Goal: Transaction & Acquisition: Purchase product/service

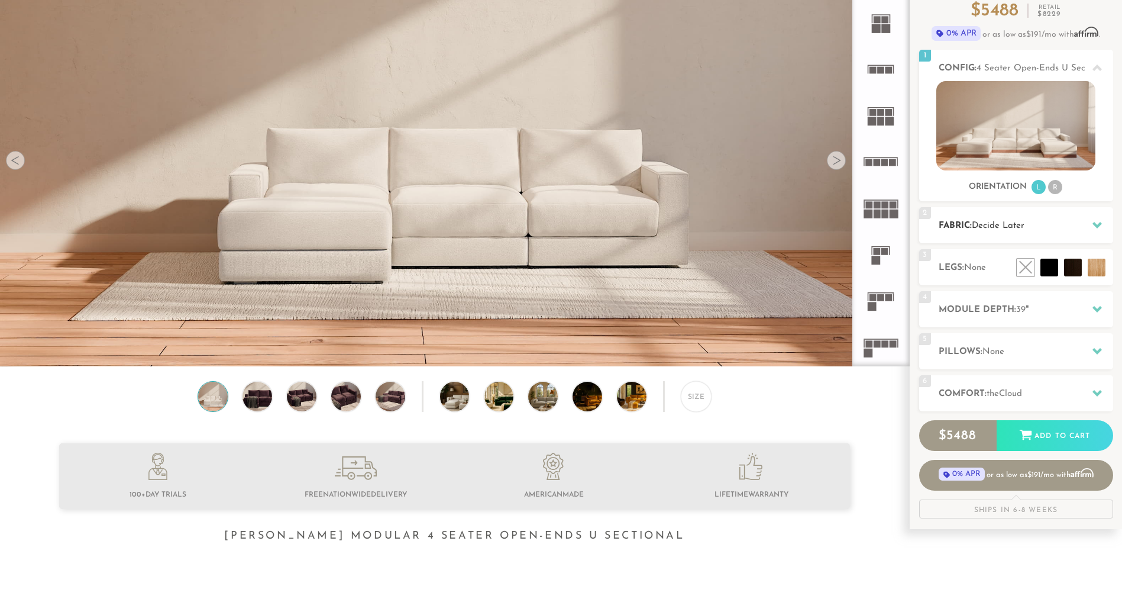
click at [1064, 221] on h2 "Fabric: Decide Later" at bounding box center [1026, 226] width 175 height 14
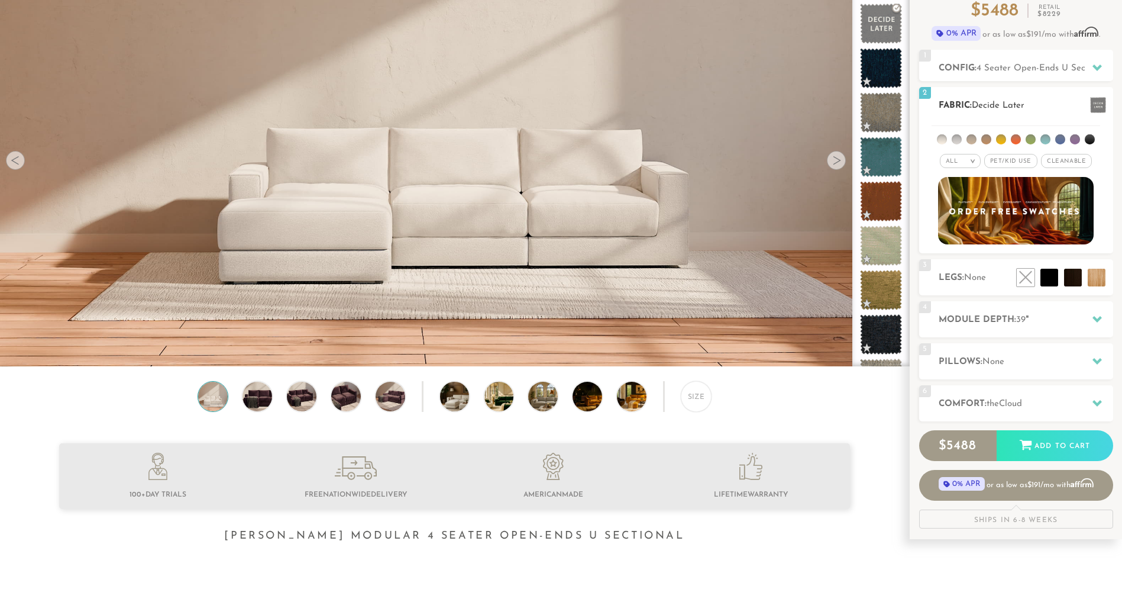
click at [986, 139] on li at bounding box center [987, 139] width 10 height 10
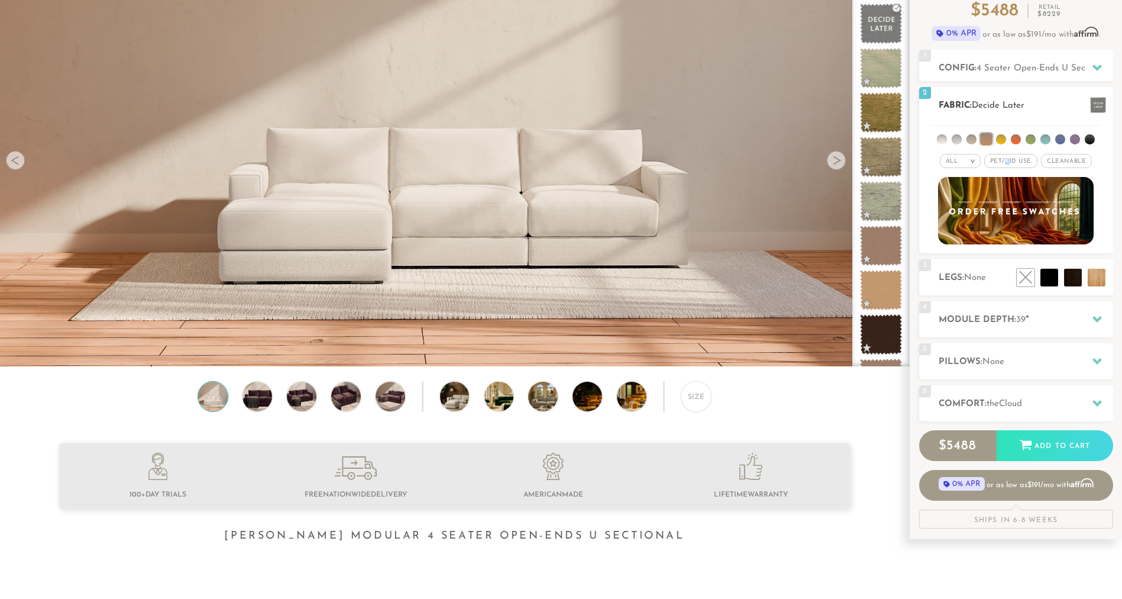
click at [1008, 160] on span "Pet/Kid Use x" at bounding box center [1011, 161] width 53 height 14
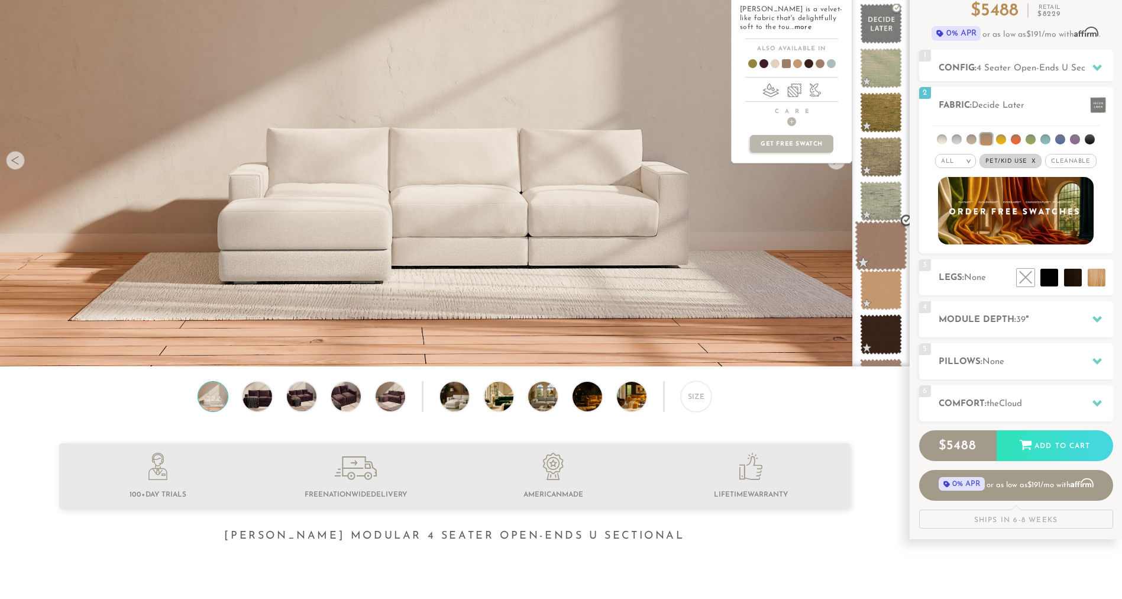
click at [896, 242] on span at bounding box center [881, 246] width 53 height 50
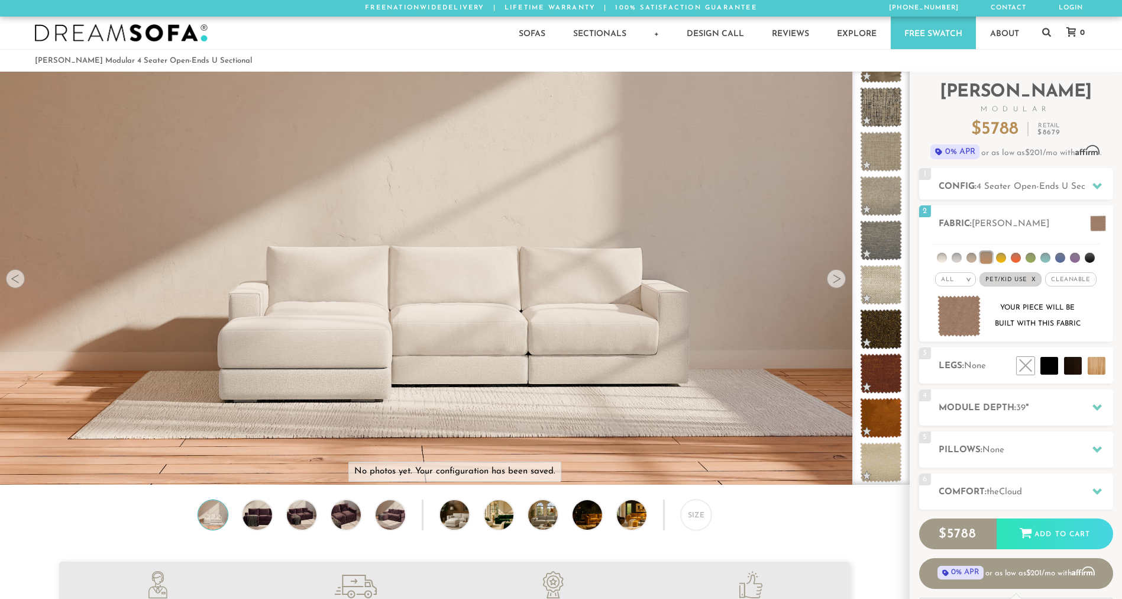
click at [837, 285] on div at bounding box center [836, 278] width 19 height 19
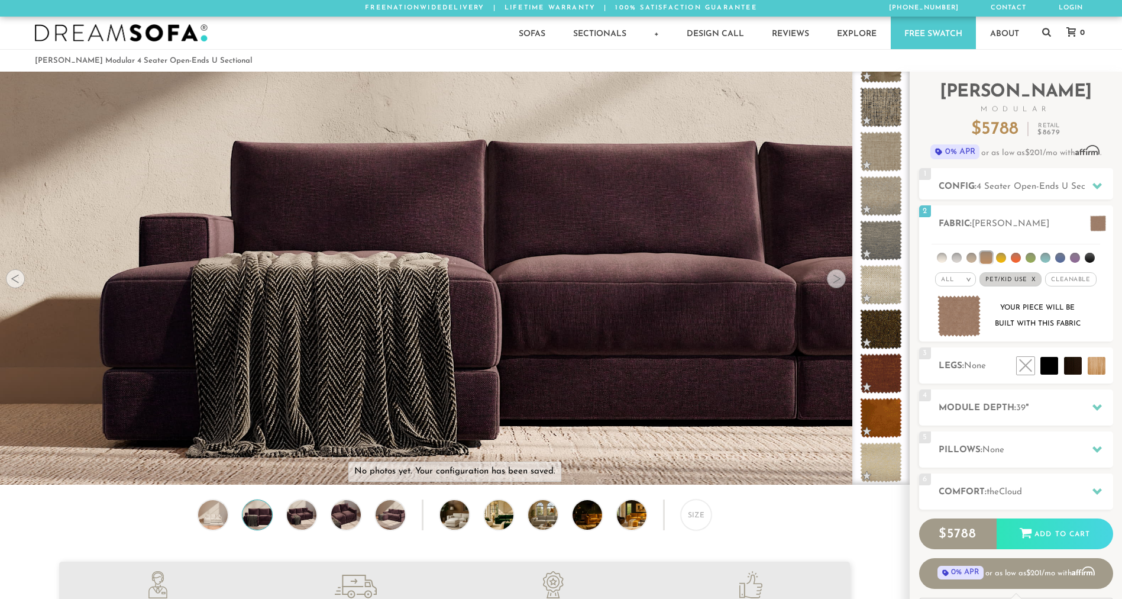
click at [836, 283] on div at bounding box center [836, 278] width 19 height 19
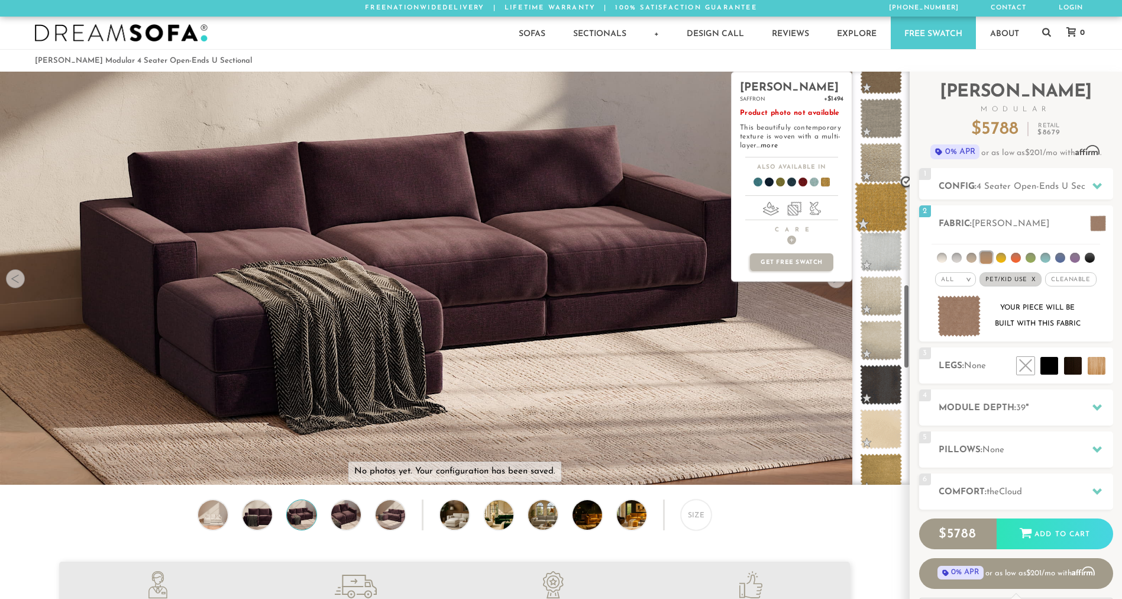
scroll to position [1041, 0]
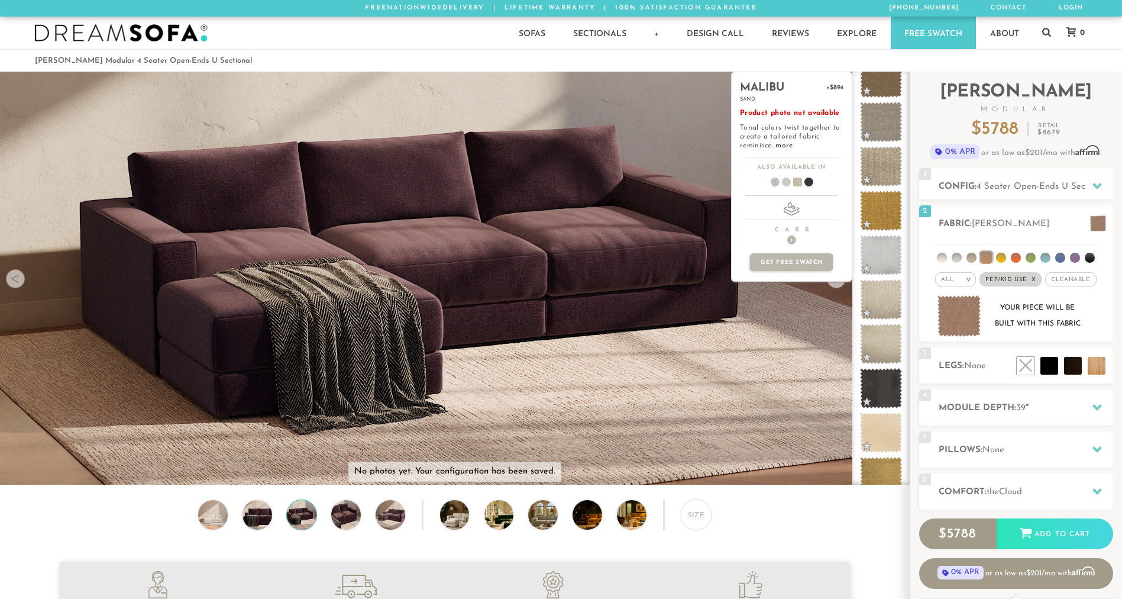
click at [831, 284] on div "malibu +$894 sand Product photo not available Tonal colors twist together to cr…" at bounding box center [791, 278] width 121 height 413
click at [834, 282] on div "malibu +$894 sand Product photo not available Tonal colors twist together to cr…" at bounding box center [791, 278] width 121 height 413
click at [751, 338] on div "malibu +$894 sand Product photo not available Tonal colors twist together to cr…" at bounding box center [791, 278] width 121 height 413
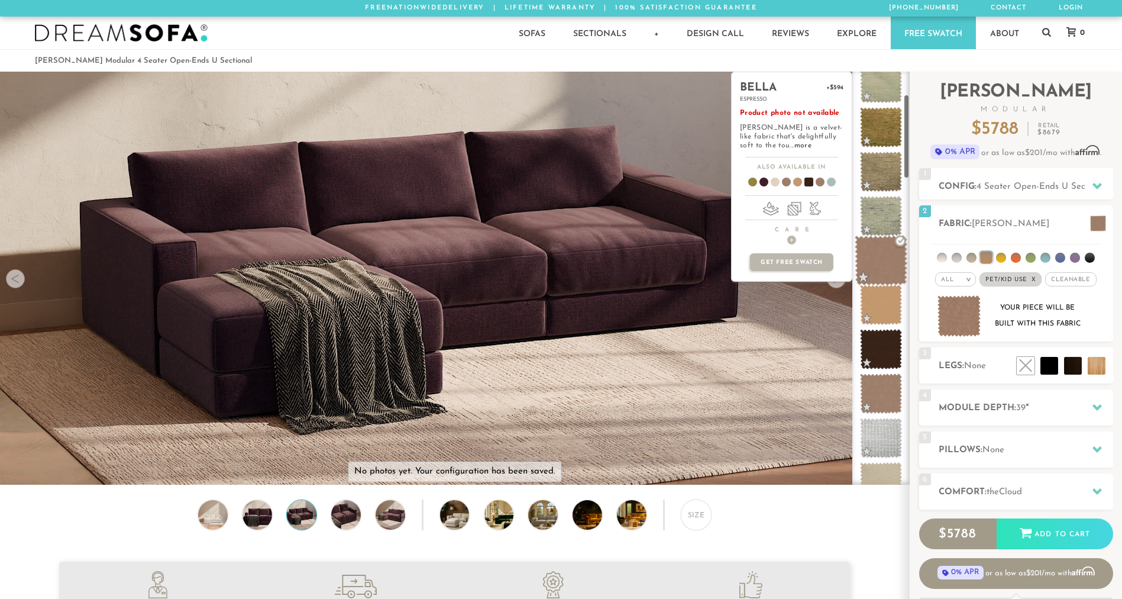
scroll to position [118, 0]
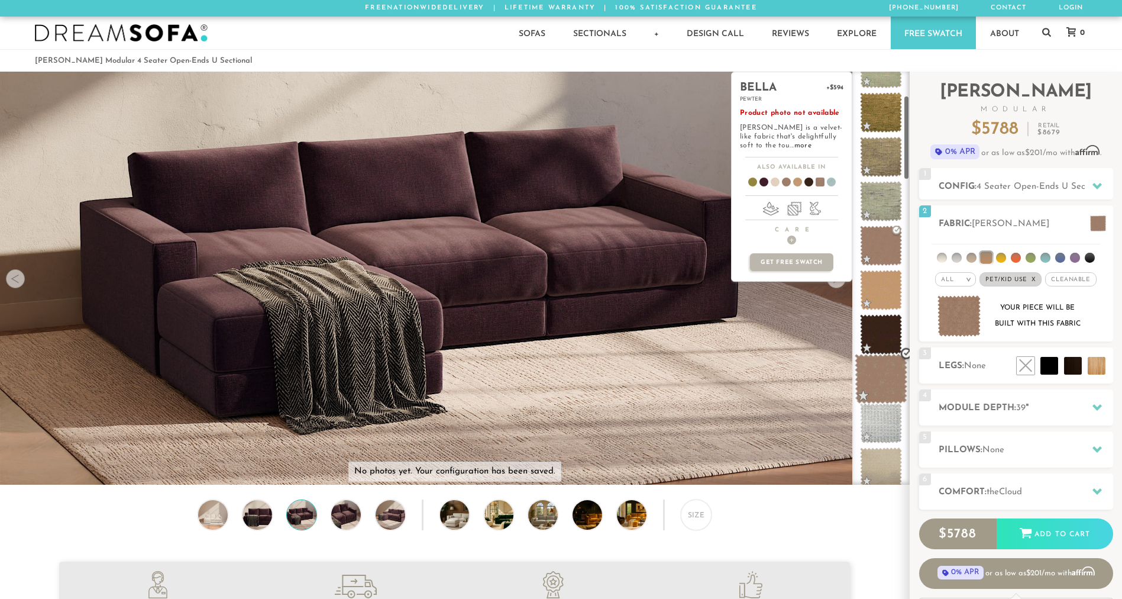
click at [885, 373] on span at bounding box center [881, 379] width 53 height 50
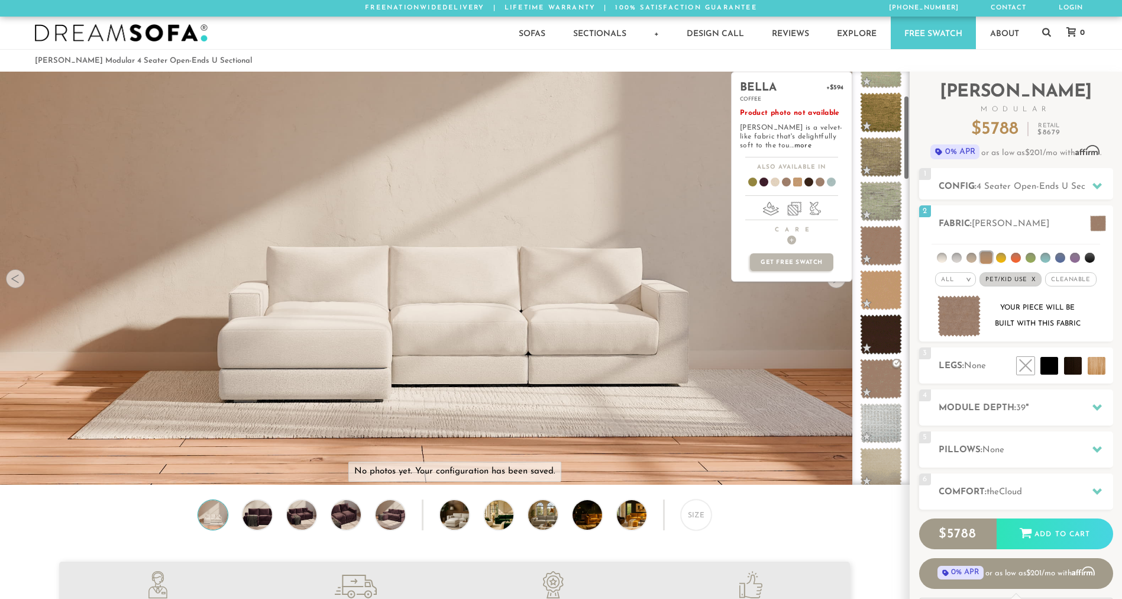
click at [836, 289] on div "bella +$594 coffee Product photo not available [PERSON_NAME] is a velvet-like f…" at bounding box center [791, 278] width 121 height 413
click at [836, 286] on div "bella +$594 coffee Product photo not available [PERSON_NAME] is a velvet-like f…" at bounding box center [791, 278] width 121 height 413
click at [836, 285] on div "bella +$594 coffee Product photo not available [PERSON_NAME] is a velvet-like f…" at bounding box center [791, 278] width 121 height 413
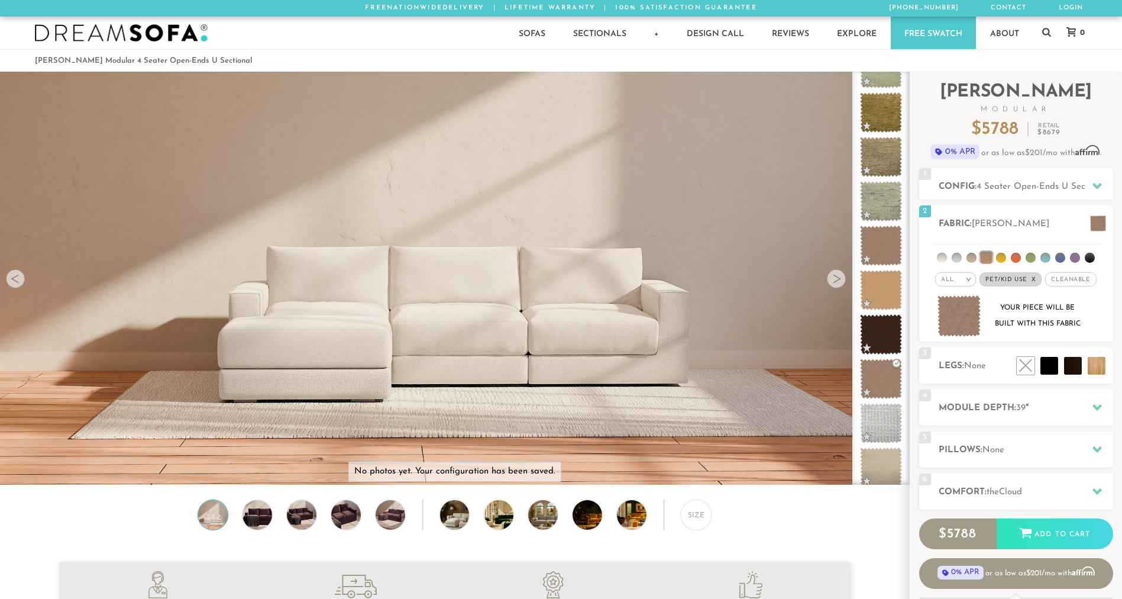
click at [831, 276] on div at bounding box center [836, 278] width 19 height 19
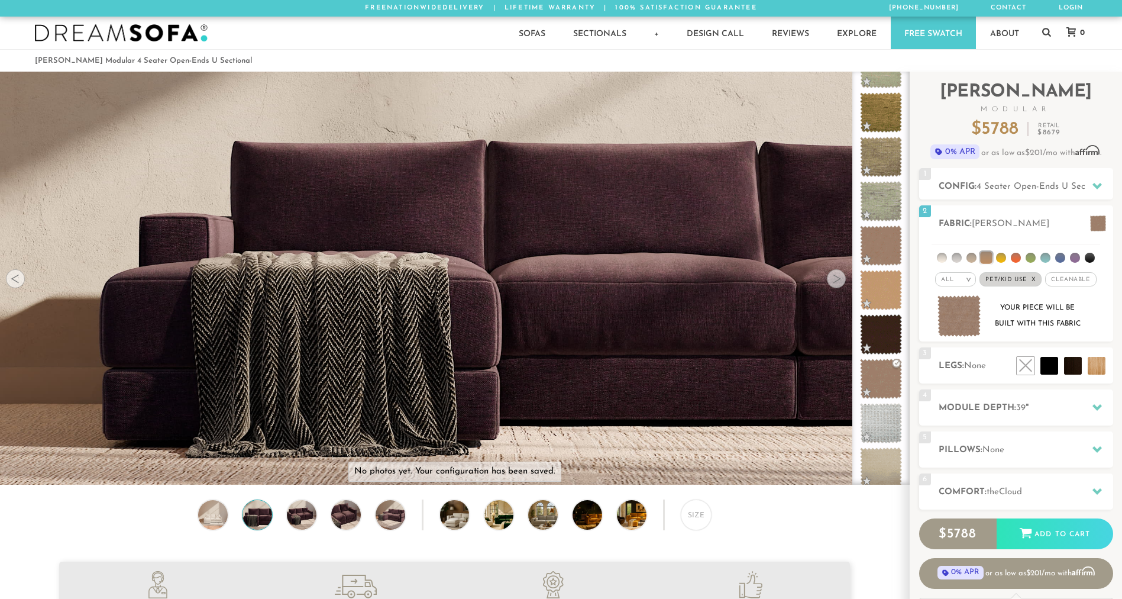
click at [831, 276] on div at bounding box center [836, 278] width 19 height 19
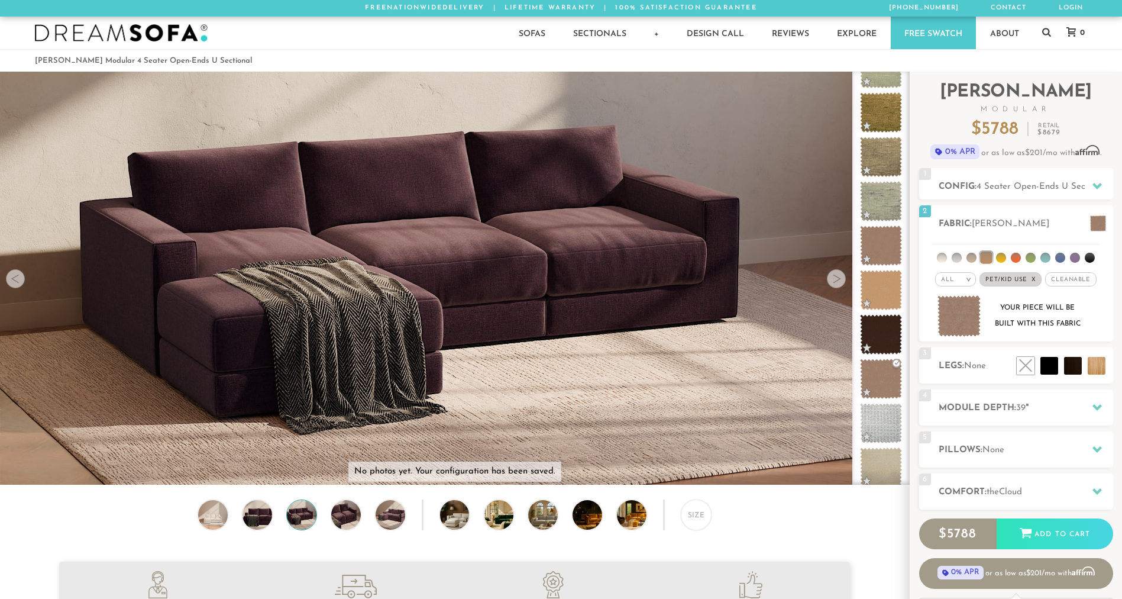
click at [831, 276] on div at bounding box center [836, 278] width 19 height 19
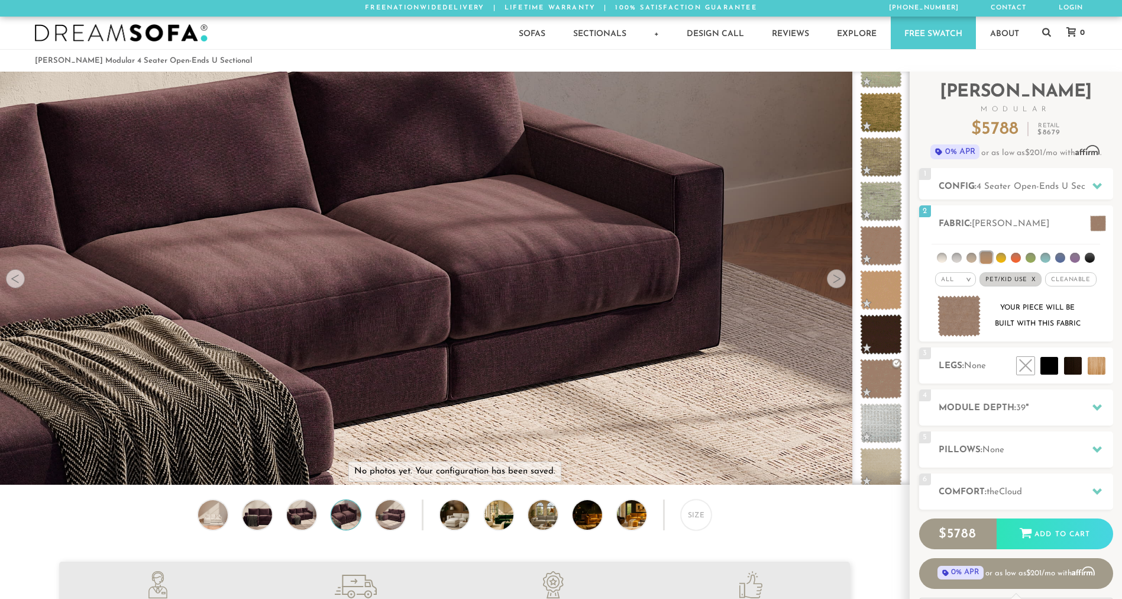
click at [831, 276] on div at bounding box center [836, 278] width 19 height 19
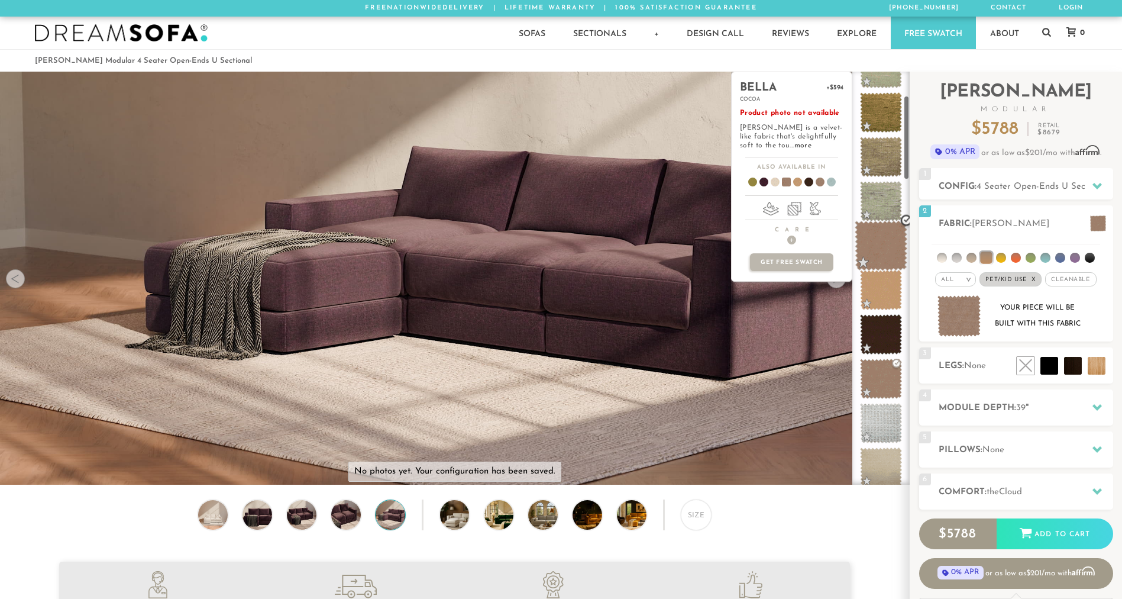
click at [891, 244] on span at bounding box center [881, 246] width 53 height 50
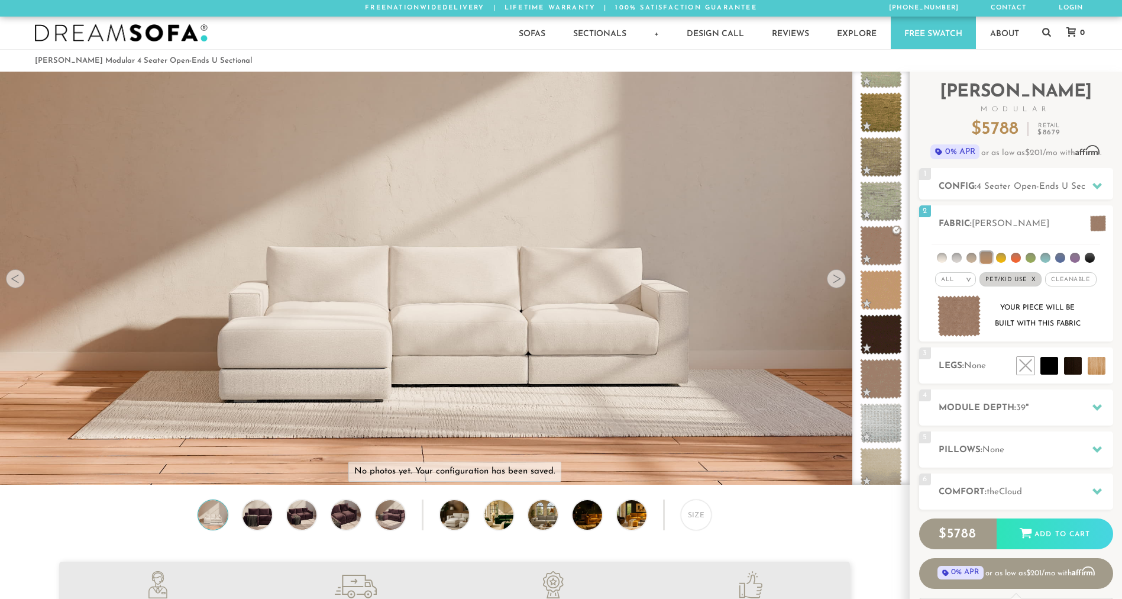
click at [831, 286] on div at bounding box center [836, 278] width 19 height 19
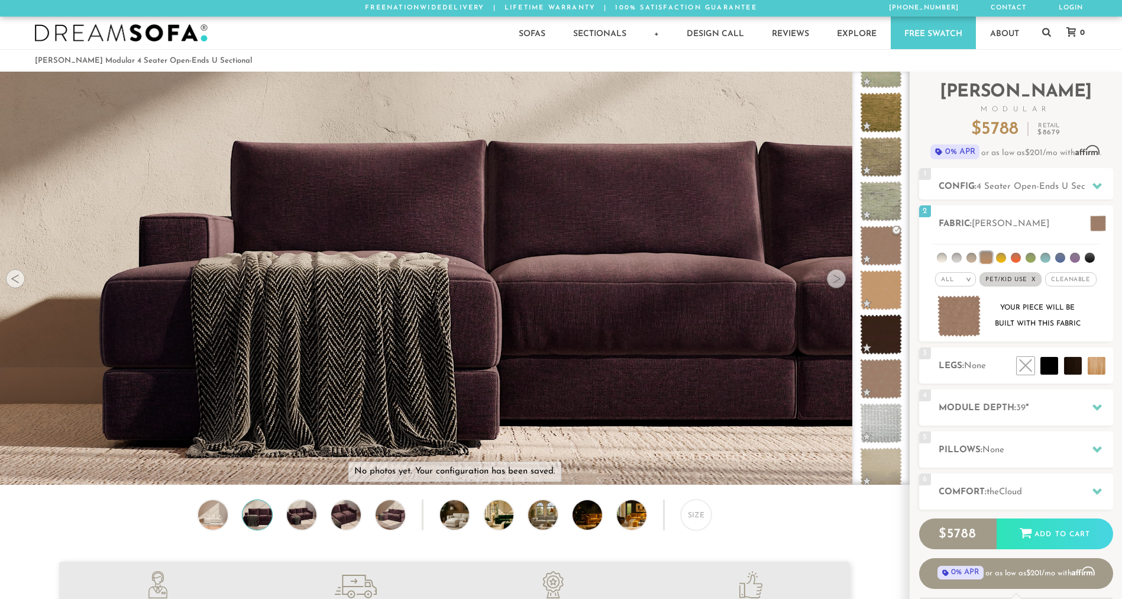
click at [832, 285] on div at bounding box center [836, 278] width 19 height 19
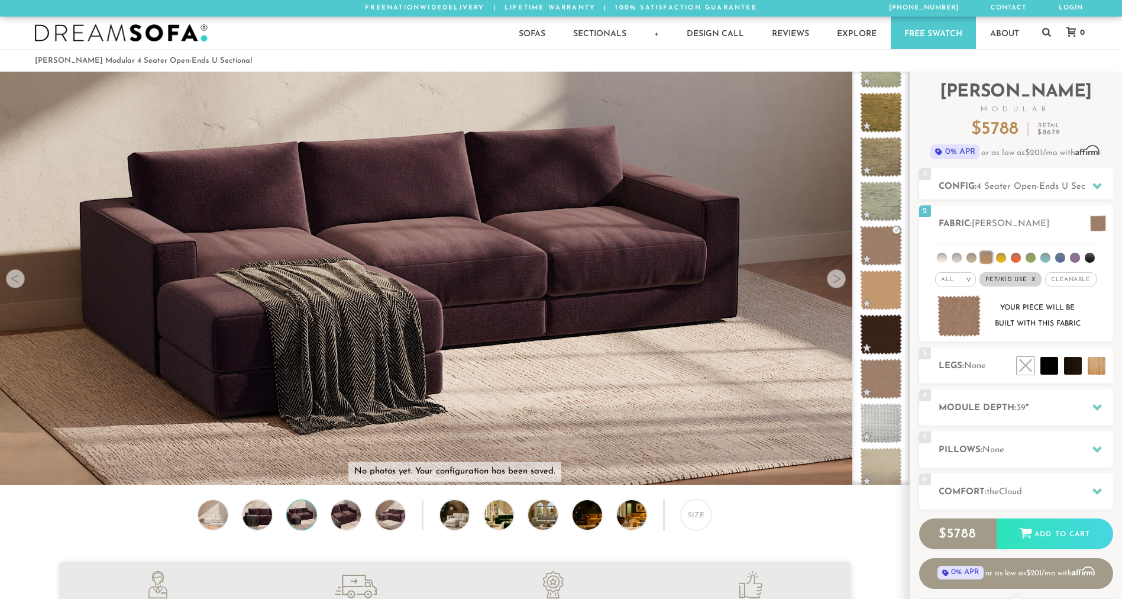
click at [831, 285] on div at bounding box center [836, 278] width 19 height 19
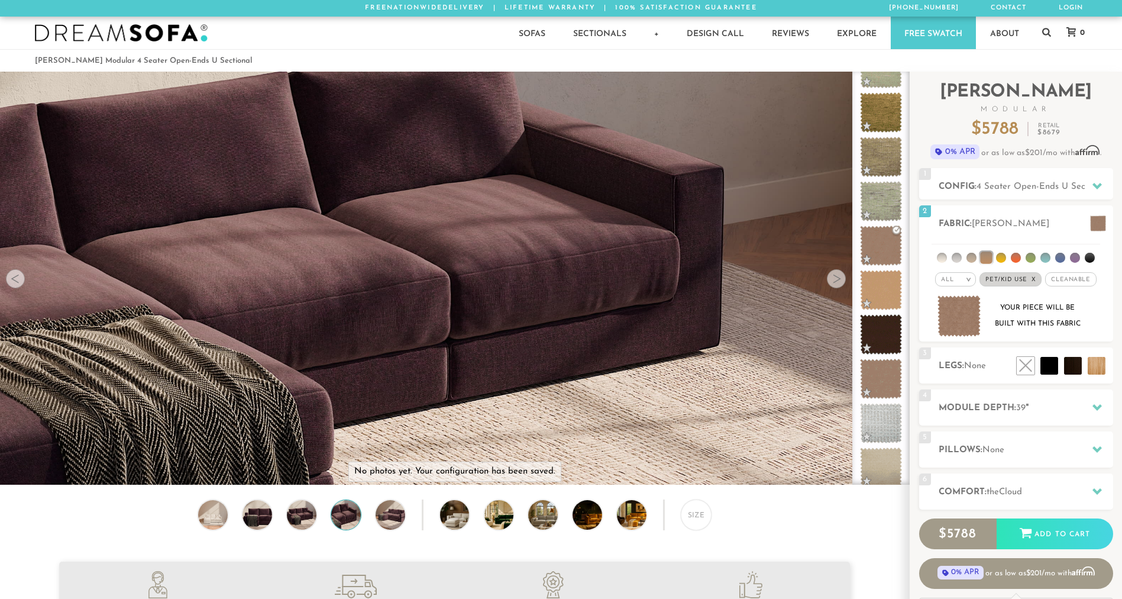
click at [831, 285] on div at bounding box center [836, 278] width 19 height 19
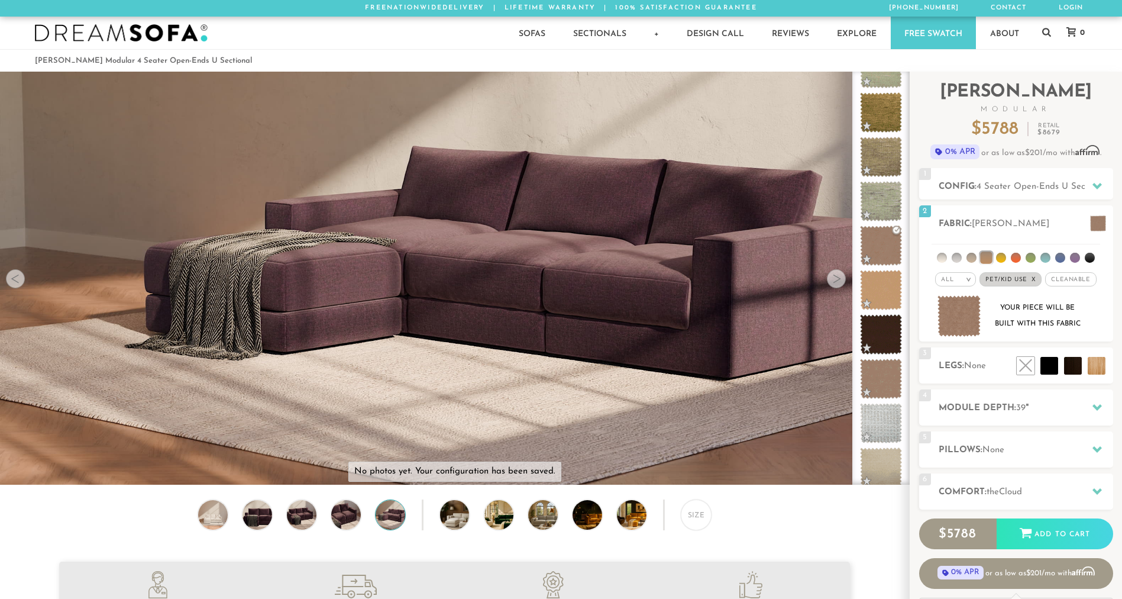
click at [831, 285] on div at bounding box center [836, 278] width 19 height 19
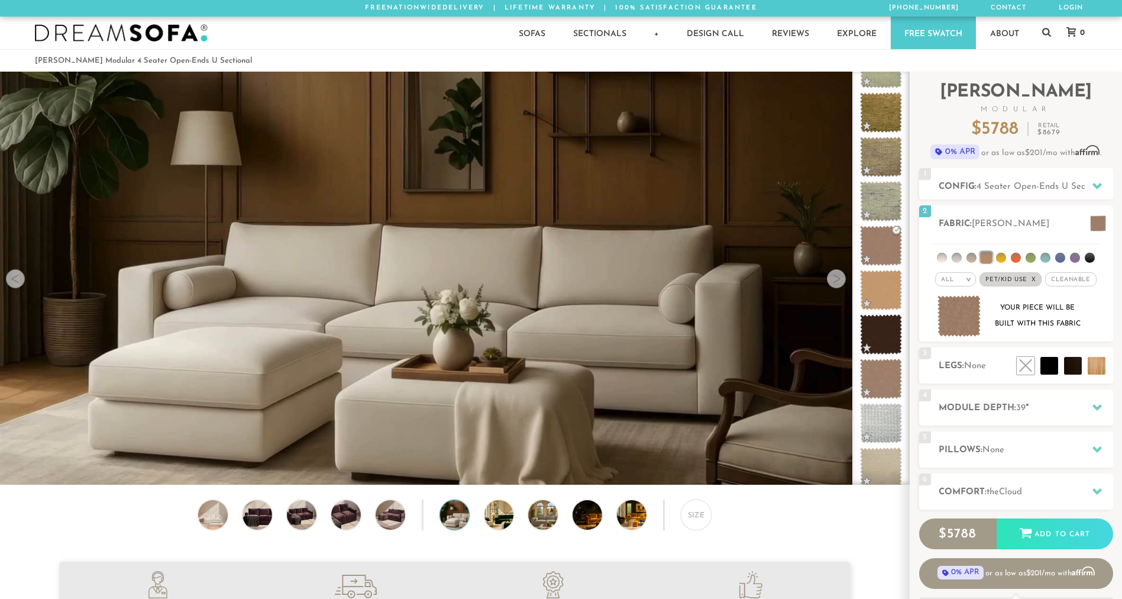
click at [831, 285] on div at bounding box center [836, 278] width 19 height 19
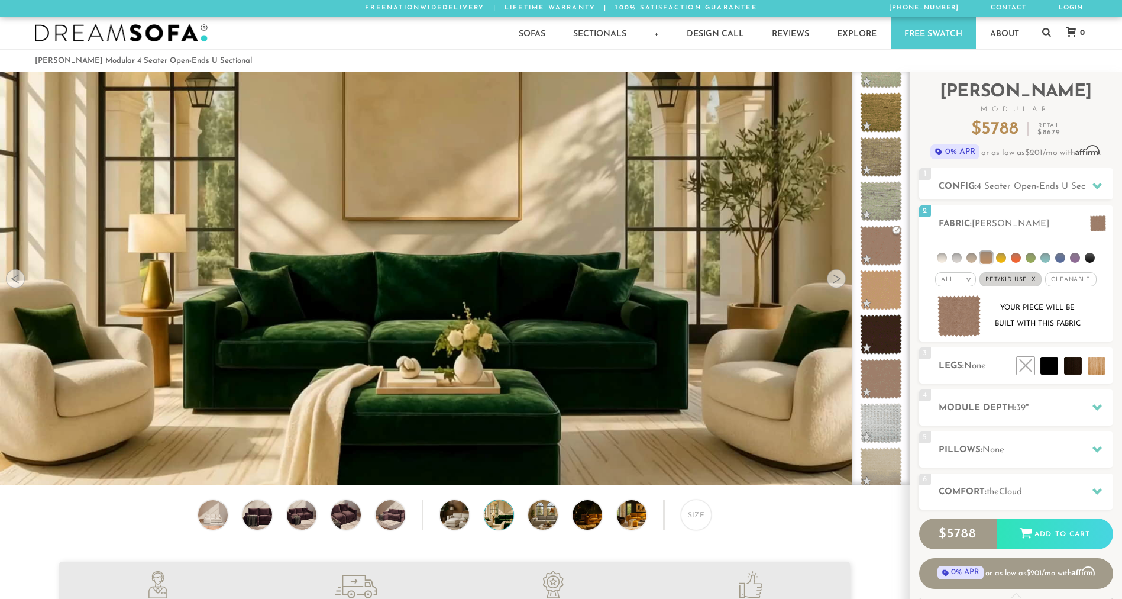
click at [831, 285] on div at bounding box center [836, 278] width 19 height 19
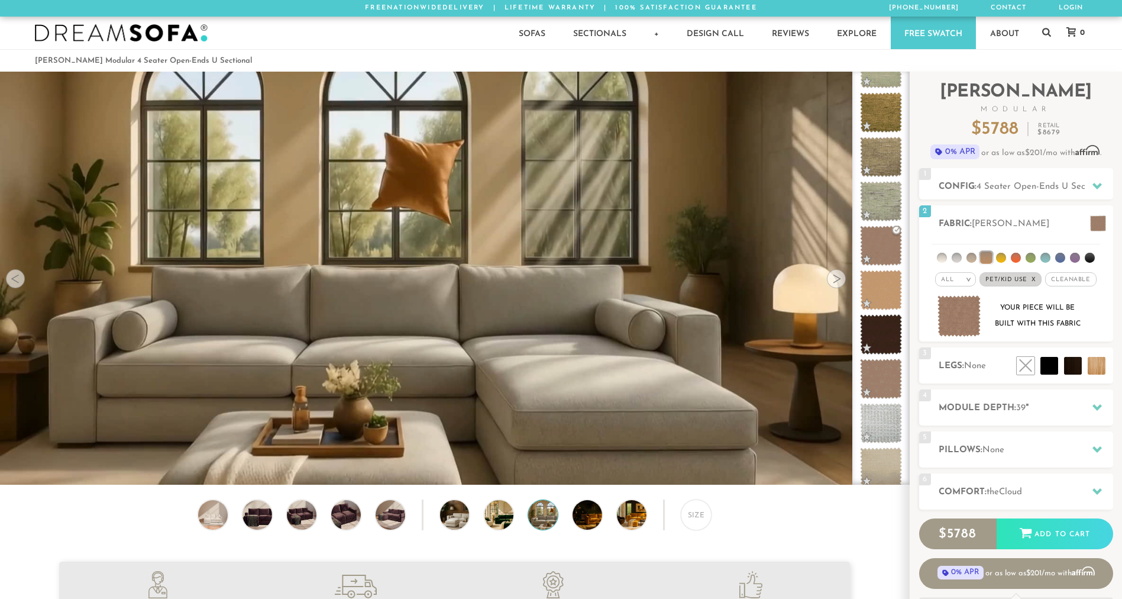
click at [831, 285] on div at bounding box center [836, 278] width 19 height 19
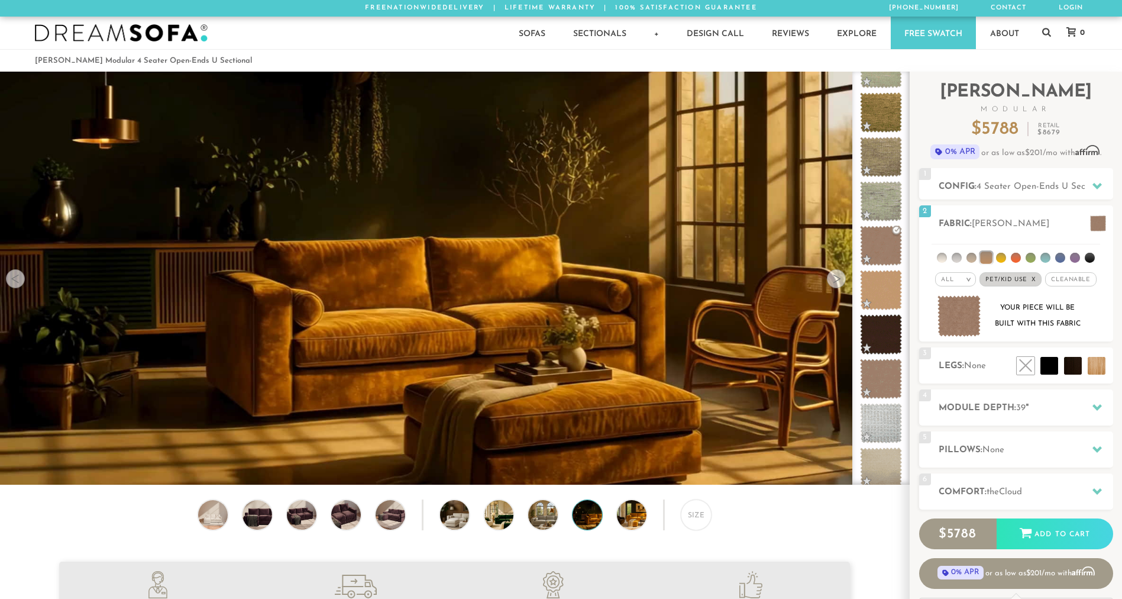
click at [831, 284] on div at bounding box center [836, 278] width 19 height 19
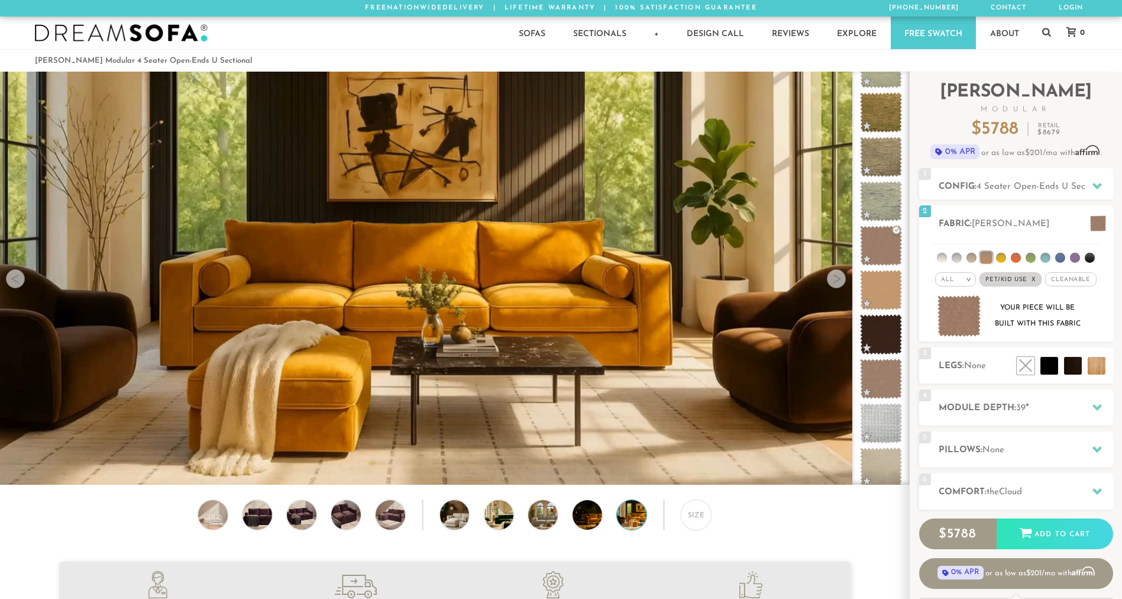
click at [831, 284] on div at bounding box center [836, 278] width 19 height 19
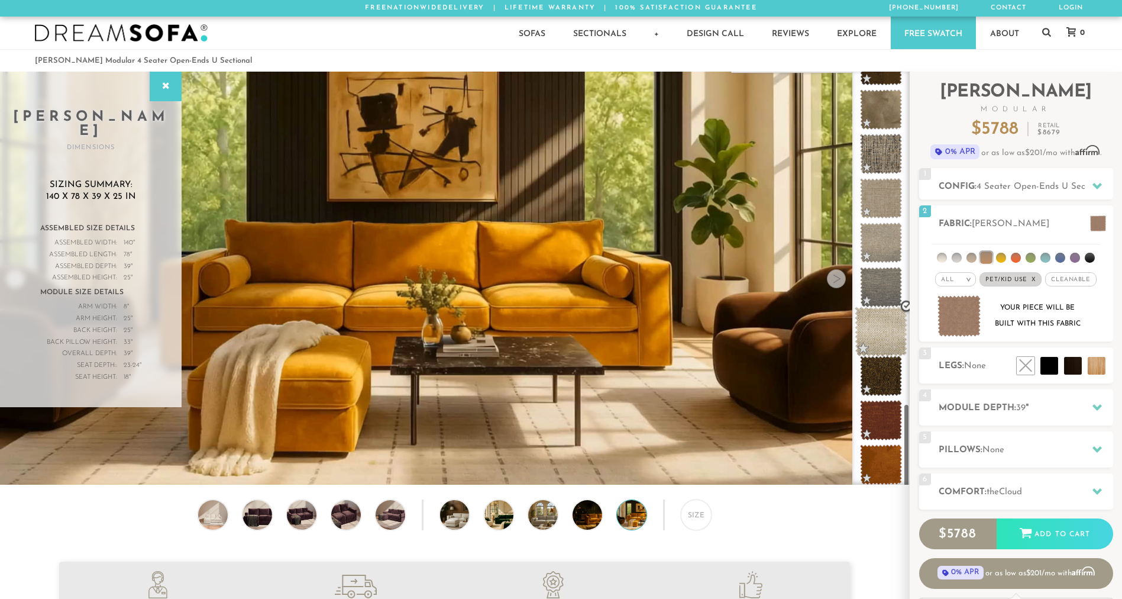
scroll to position [1632, 0]
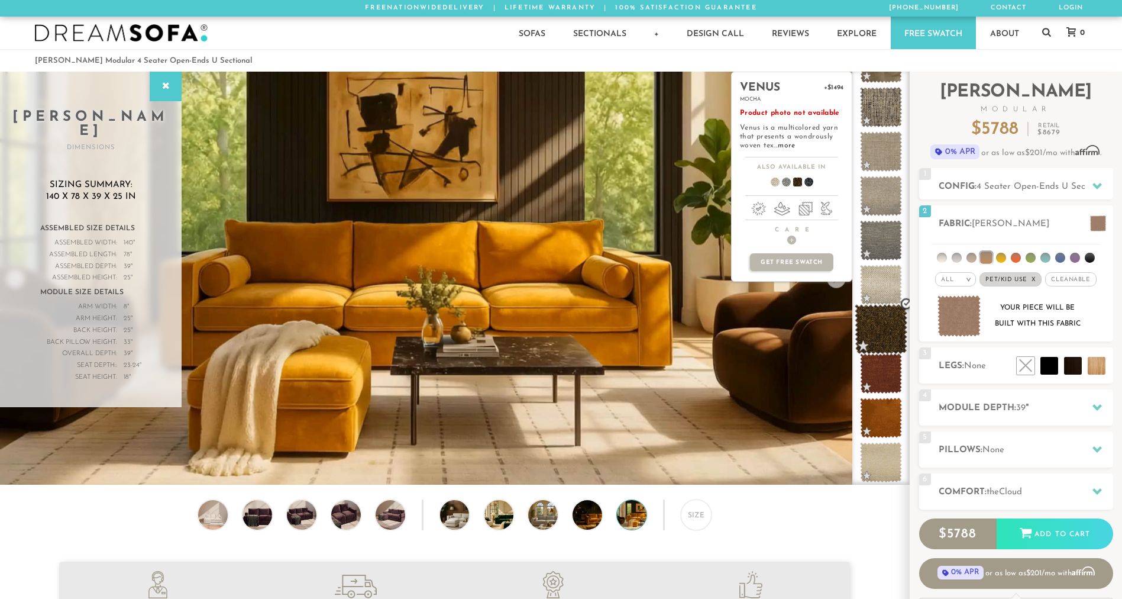
click at [886, 319] on span at bounding box center [881, 329] width 53 height 50
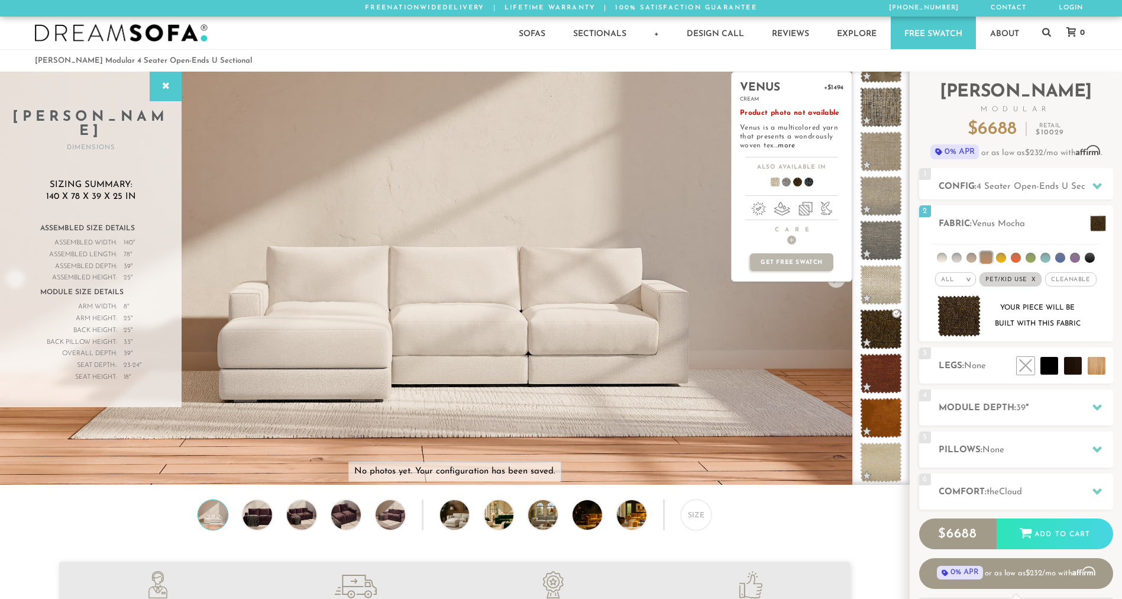
click at [837, 286] on div "venus +$1494 cream Product photo not available Venus is a multicolored yarn tha…" at bounding box center [791, 278] width 121 height 413
click at [837, 284] on div "venus +$1494 cream Product photo not available Venus is a multicolored yarn tha…" at bounding box center [791, 278] width 121 height 413
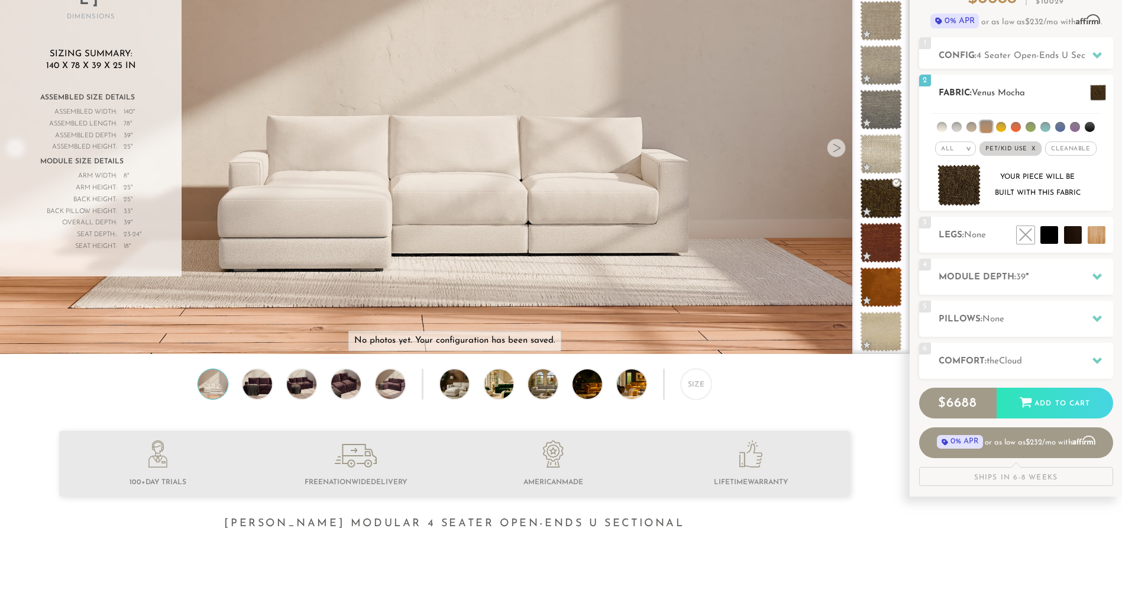
scroll to position [129, 0]
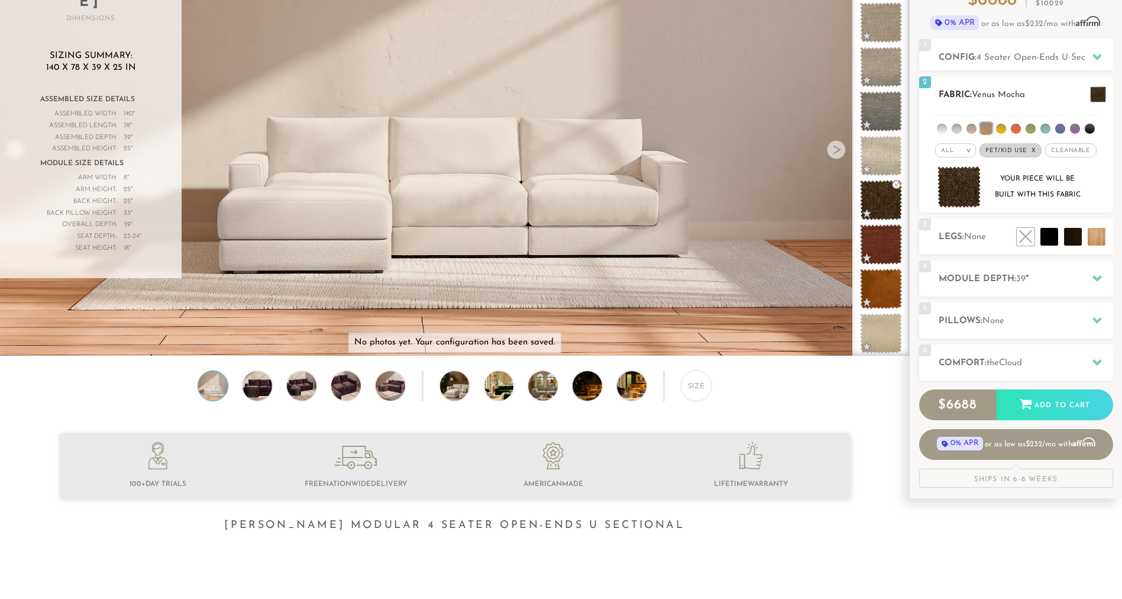
click at [970, 149] on em ">" at bounding box center [968, 150] width 9 height 6
click at [956, 234] on li "Durable" at bounding box center [955, 233] width 41 height 17
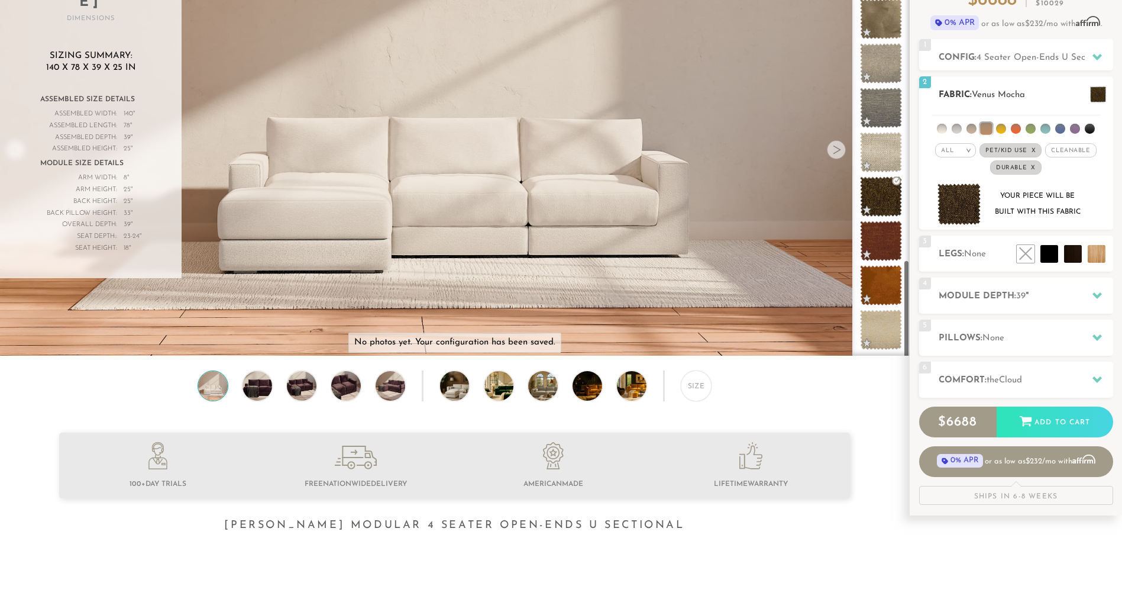
scroll to position [1322, 0]
click at [1078, 150] on span "Cleanable x" at bounding box center [1070, 150] width 51 height 14
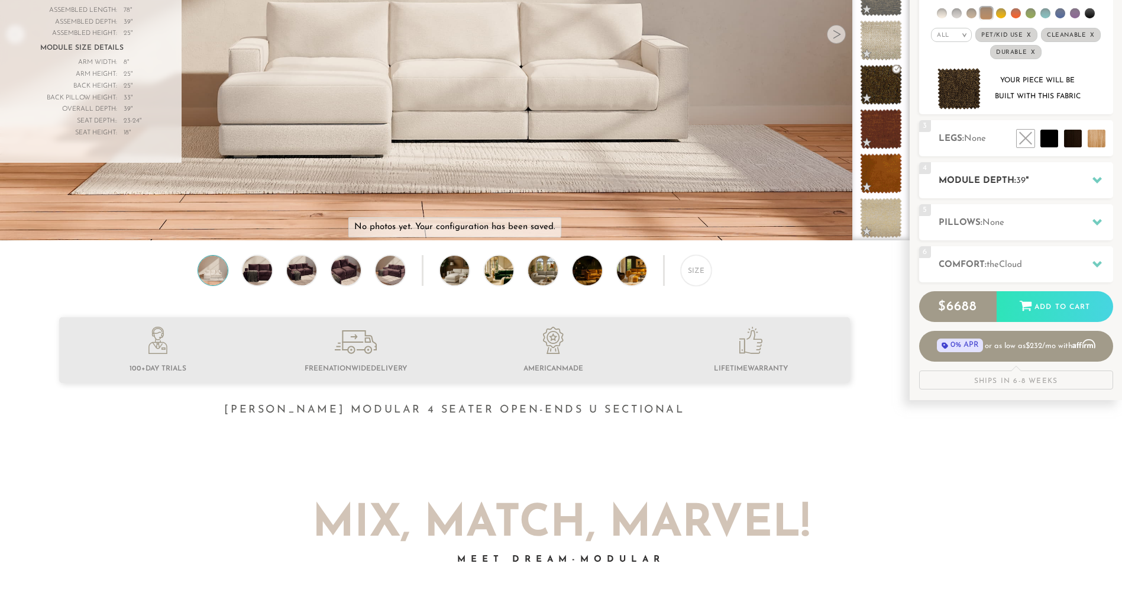
scroll to position [247, 0]
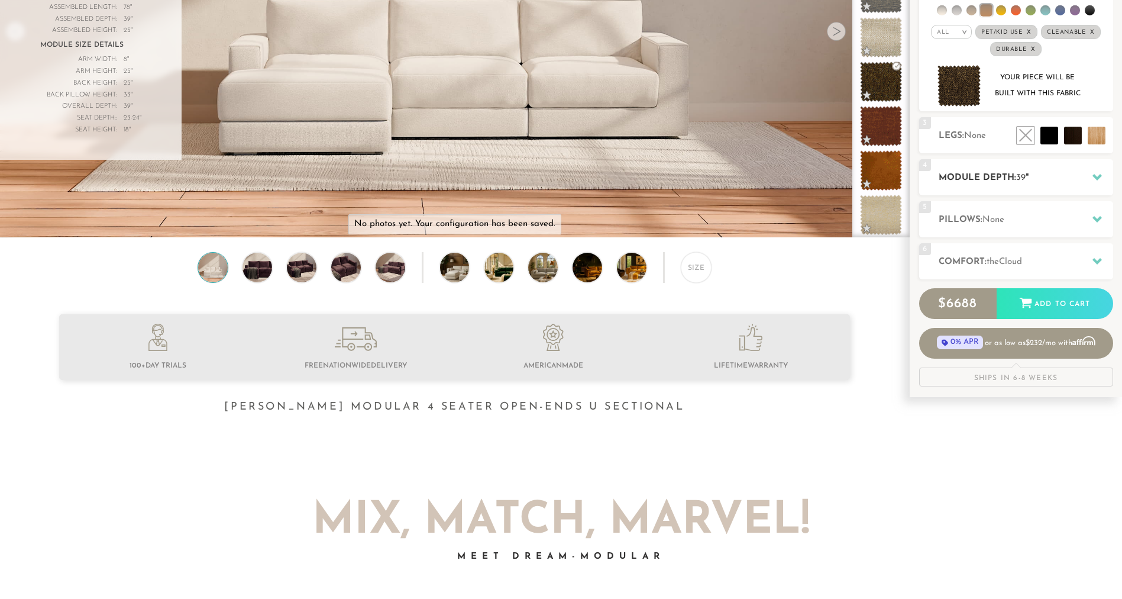
click at [1069, 181] on h2 "Module Depth: 39 "" at bounding box center [1026, 178] width 175 height 14
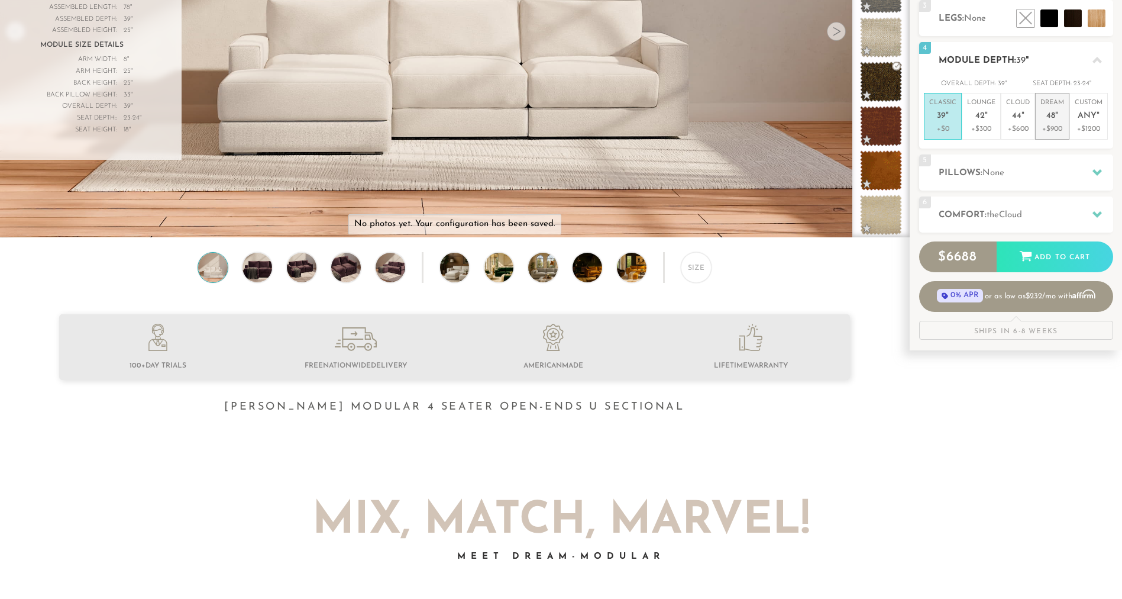
click at [1044, 120] on p "Dream 48 "" at bounding box center [1053, 110] width 24 height 25
click at [1005, 183] on div "5 Pillows: None" at bounding box center [1016, 172] width 194 height 36
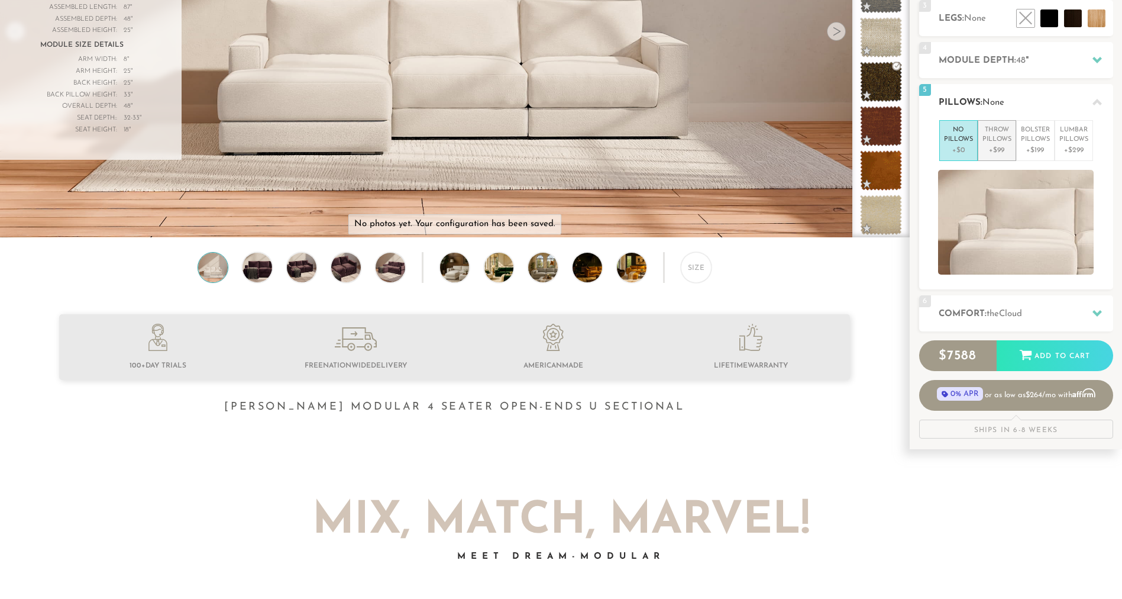
click at [993, 147] on p "+$99" at bounding box center [997, 150] width 29 height 11
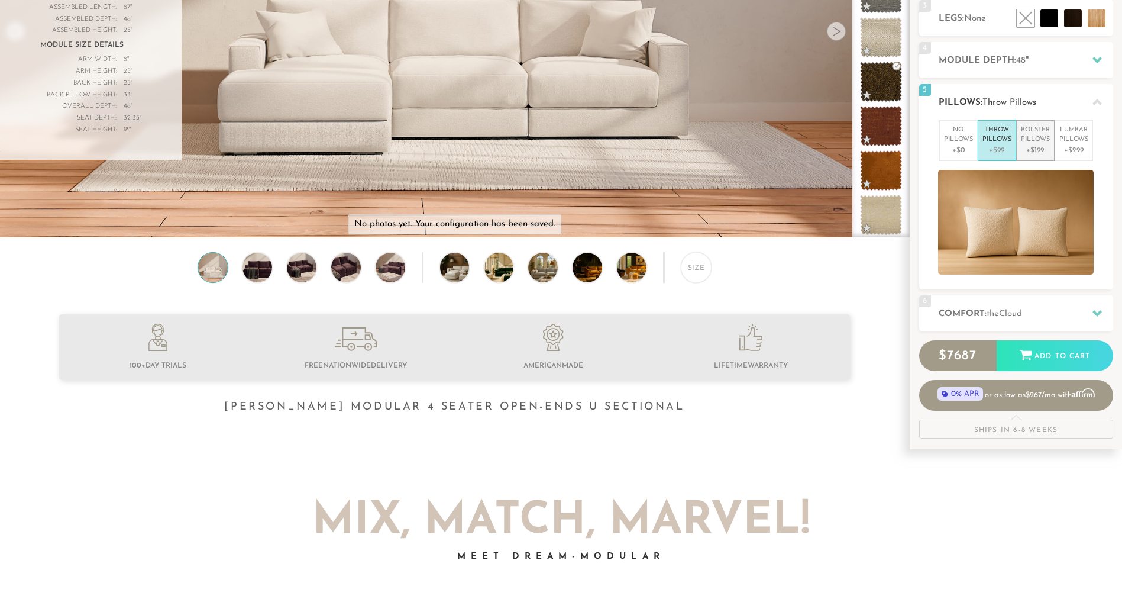
click at [1035, 147] on p "+$199" at bounding box center [1035, 150] width 29 height 11
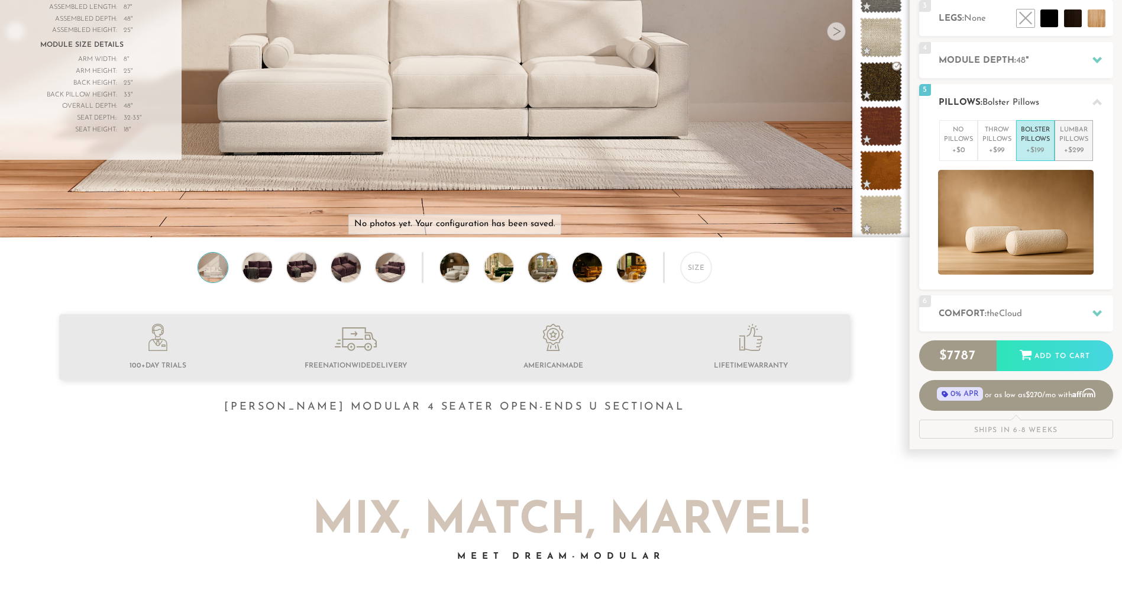
click at [1067, 140] on p "[MEDICAL_DATA] Pillows" at bounding box center [1074, 135] width 29 height 20
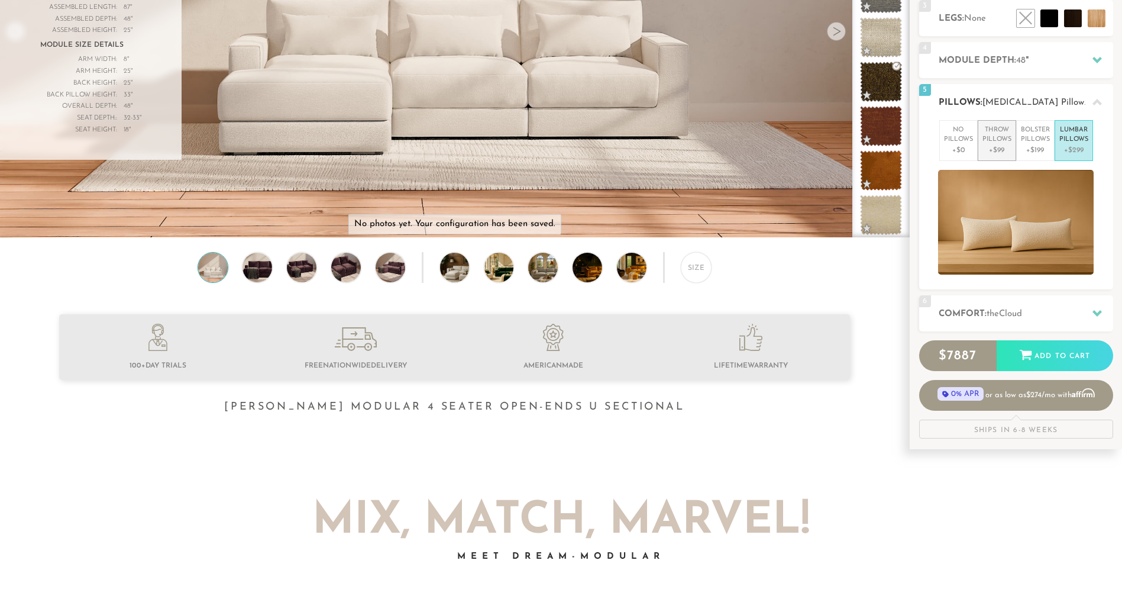
click at [998, 142] on p "Throw Pillows" at bounding box center [997, 135] width 29 height 20
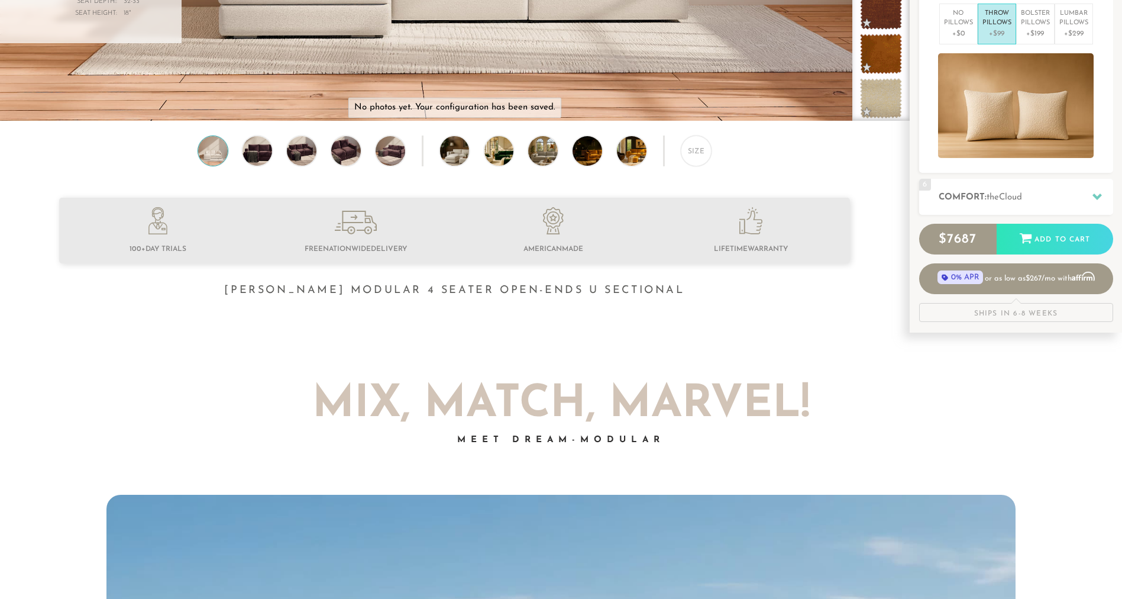
scroll to position [366, 0]
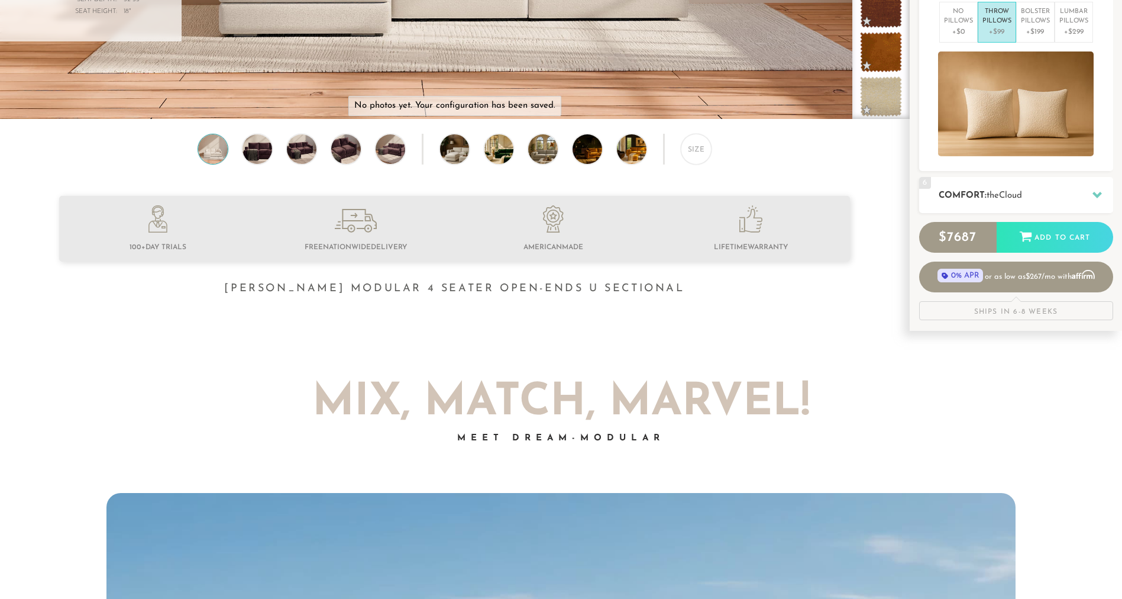
click at [1031, 192] on h2 "Comfort: the Cloud" at bounding box center [1026, 196] width 175 height 14
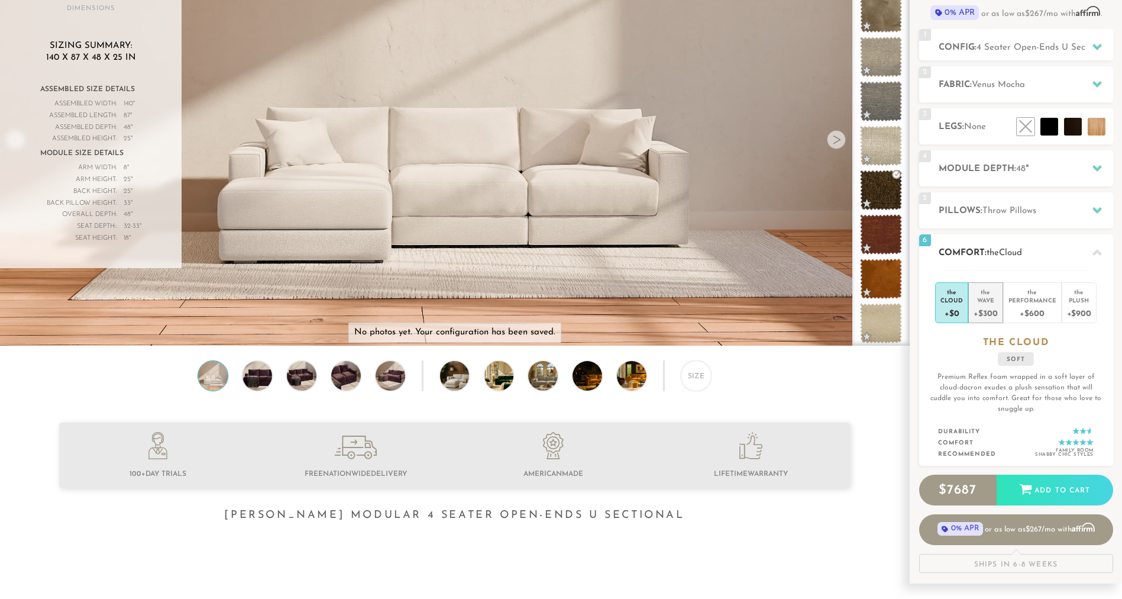
scroll to position [129, 0]
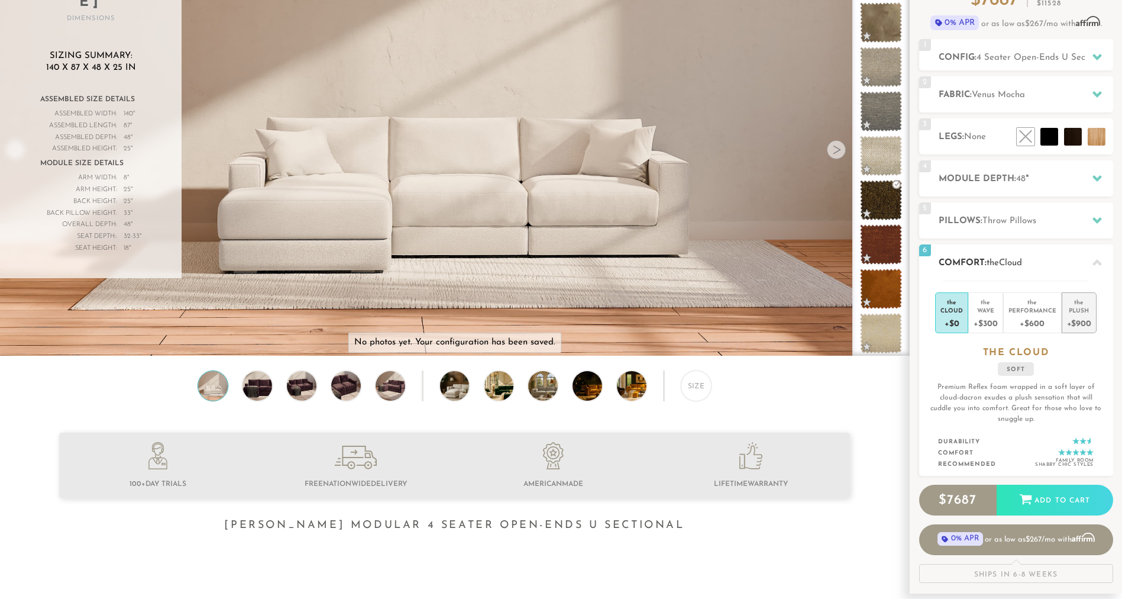
click at [1087, 311] on div "Plush" at bounding box center [1079, 310] width 24 height 8
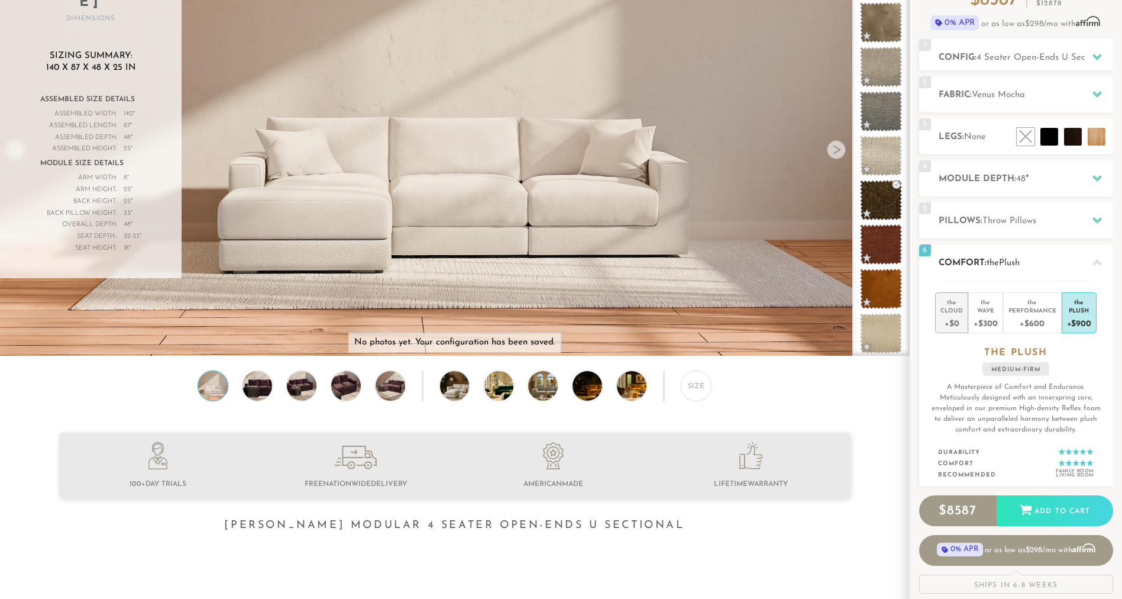
click at [957, 314] on div "+$0" at bounding box center [952, 322] width 22 height 17
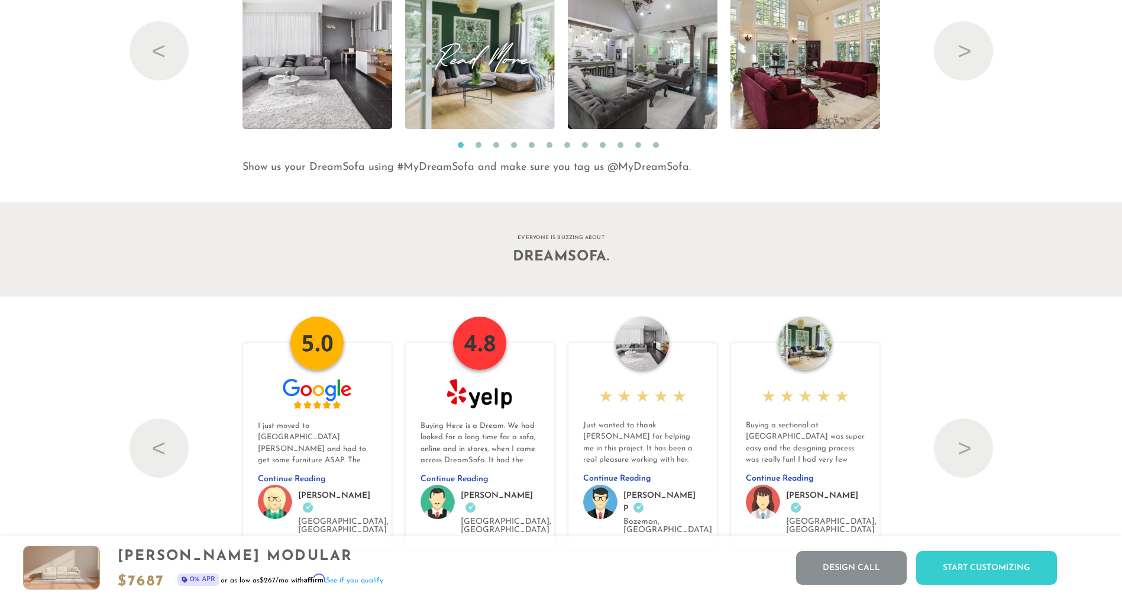
scroll to position [13016, 0]
